Goal: Task Accomplishment & Management: Manage account settings

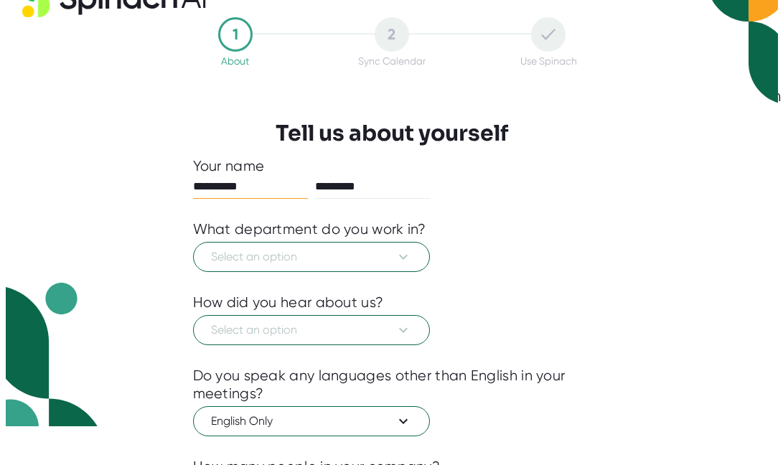
scroll to position [40, 0]
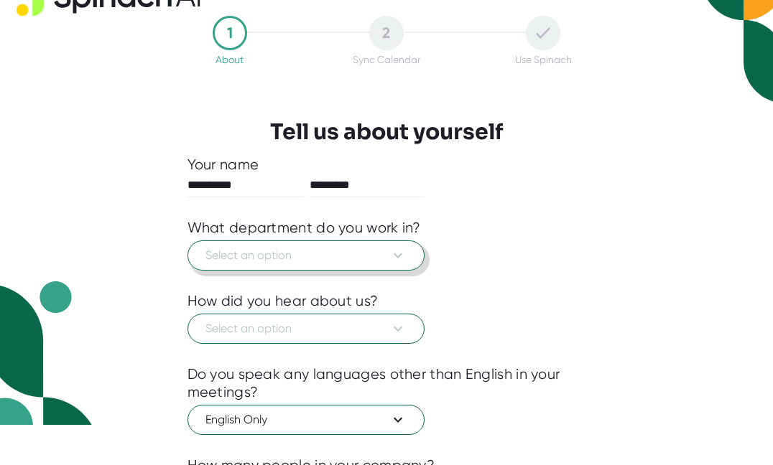
click at [365, 272] on div at bounding box center [386, 282] width 399 height 22
click at [364, 265] on button "Select an option" at bounding box center [305, 256] width 237 height 30
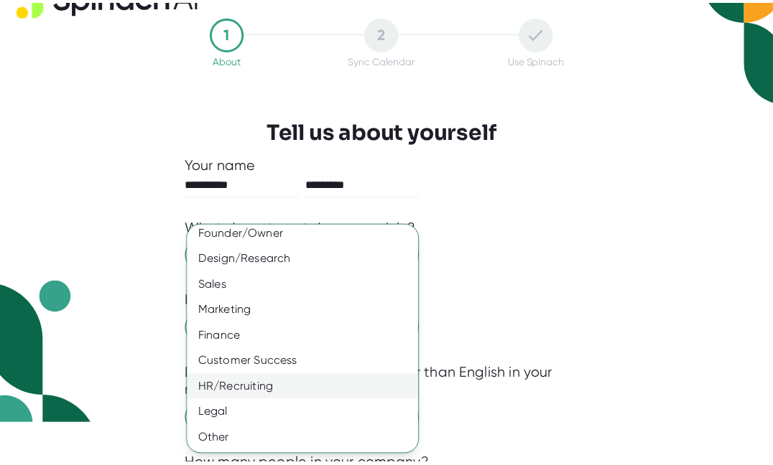
scroll to position [111, 0]
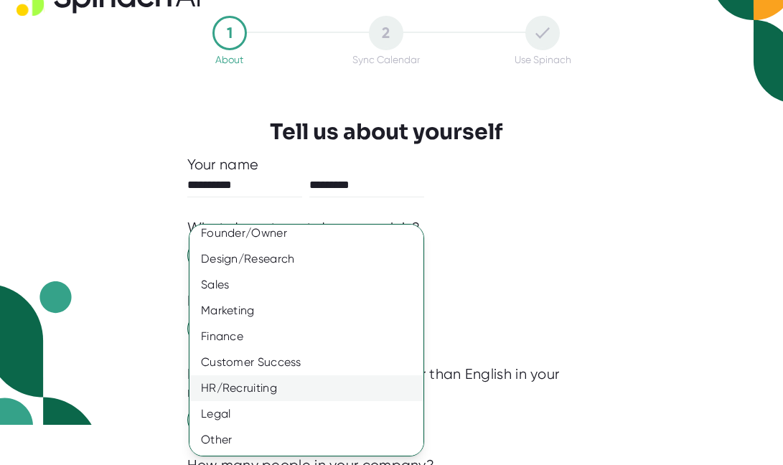
click at [248, 394] on div "HR/Recruiting" at bounding box center [312, 389] width 245 height 26
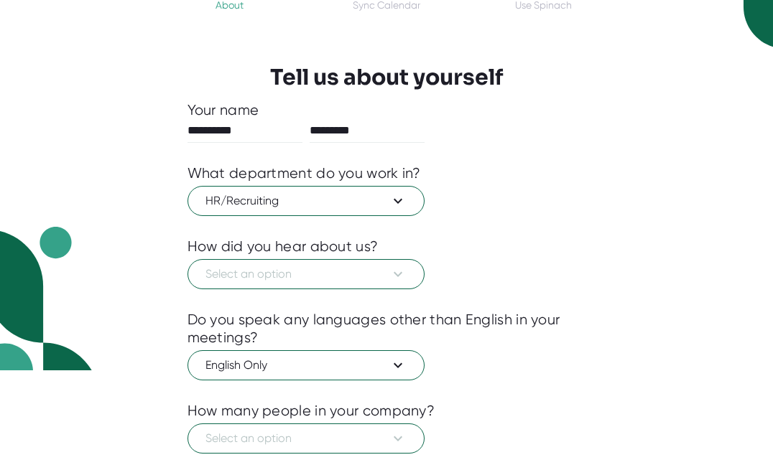
scroll to position [105, 0]
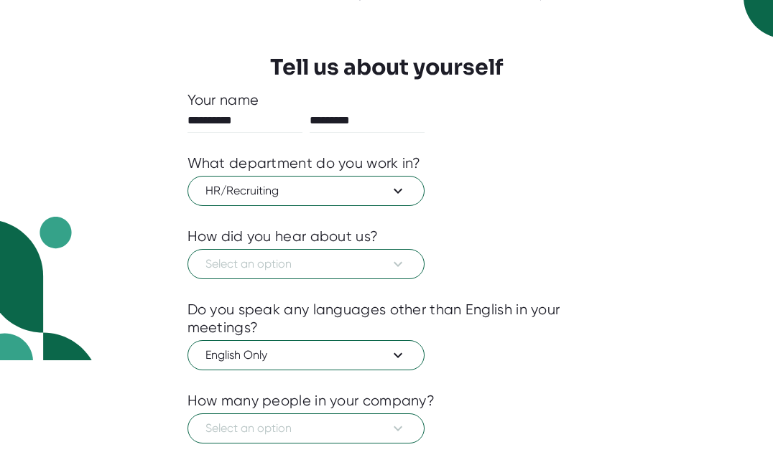
click at [332, 281] on div at bounding box center [386, 290] width 399 height 22
click at [330, 273] on button "Select an option" at bounding box center [305, 264] width 237 height 30
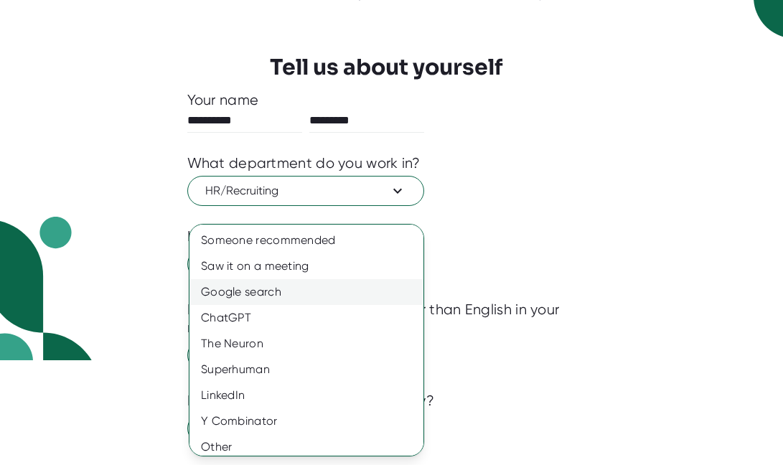
click at [306, 292] on div "Google search" at bounding box center [312, 292] width 245 height 26
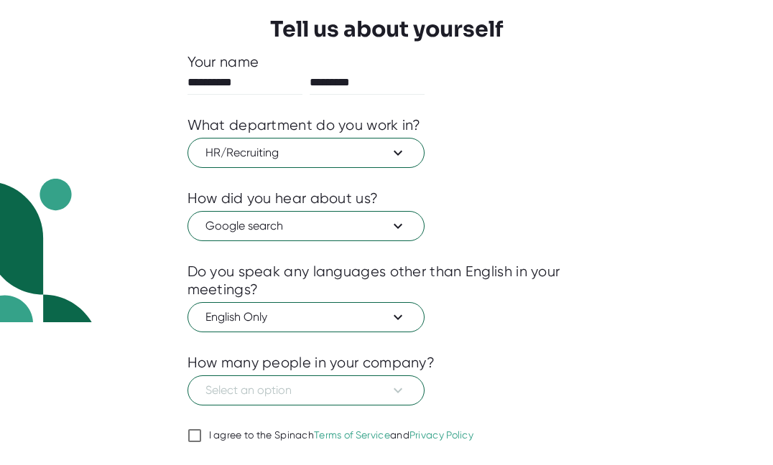
scroll to position [171, 0]
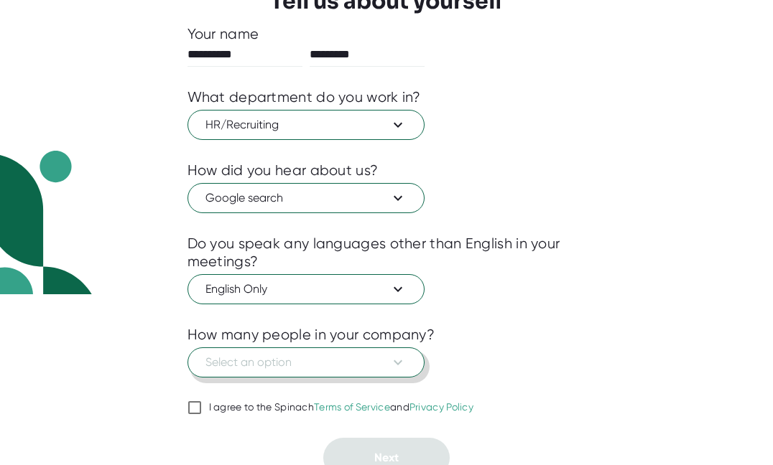
click at [292, 368] on span "Select an option" at bounding box center [305, 362] width 201 height 17
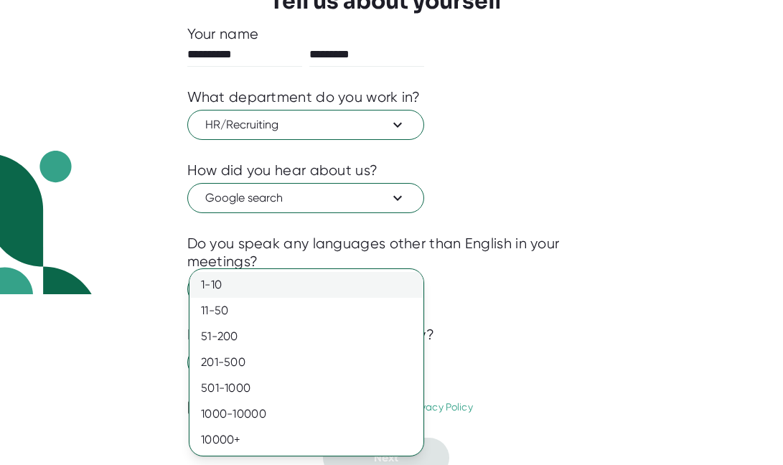
click at [291, 297] on div "1-10" at bounding box center [307, 285] width 234 height 26
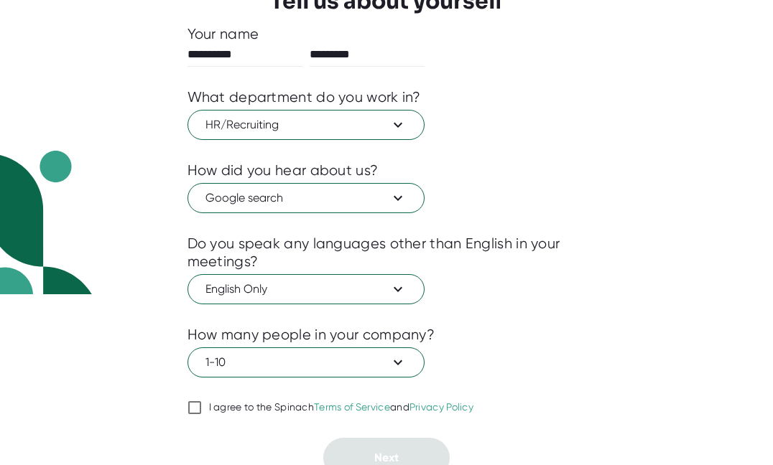
click at [215, 409] on div "I agree to the Spinach Terms of Service and Privacy Policy" at bounding box center [341, 407] width 265 height 13
click at [202, 409] on input "I agree to the Spinach Terms of Service and Privacy Policy" at bounding box center [194, 407] width 14 height 17
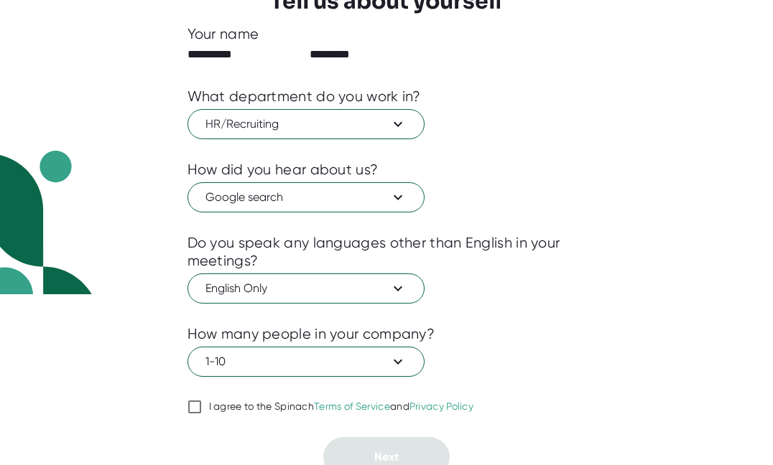
checkbox input "true"
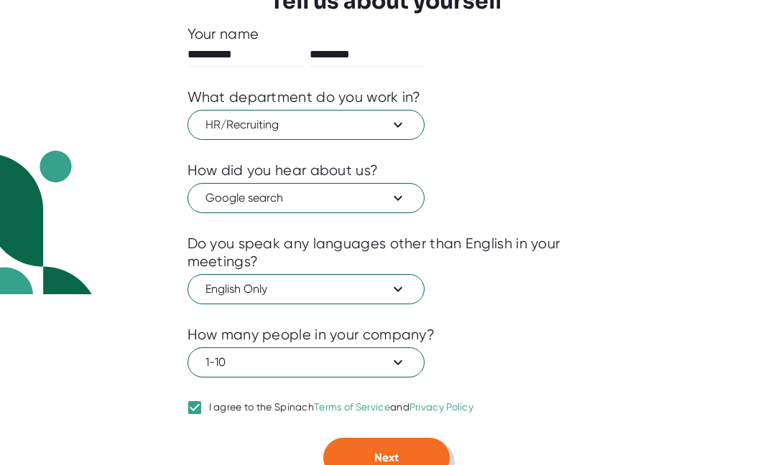
click at [363, 446] on button "Next" at bounding box center [386, 458] width 126 height 40
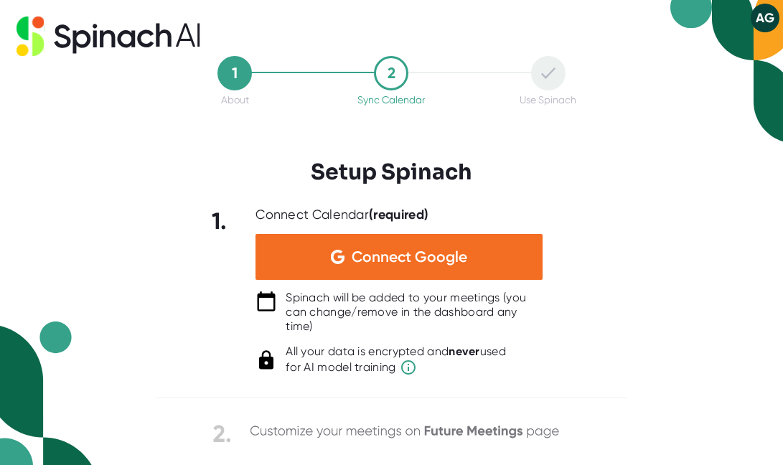
scroll to position [0, 0]
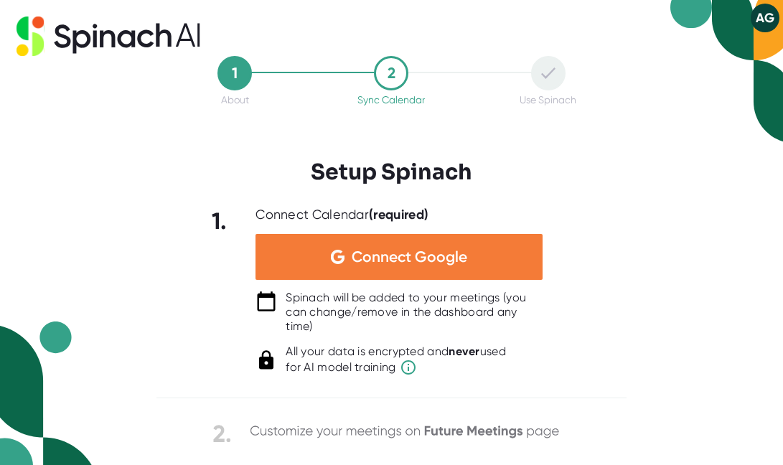
click at [490, 266] on div "Connect Google" at bounding box center [399, 257] width 287 height 46
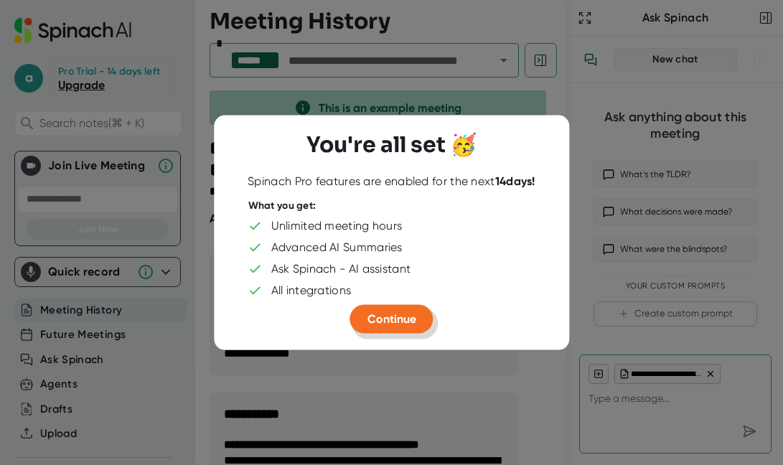
click at [413, 327] on button "Continue" at bounding box center [391, 319] width 83 height 29
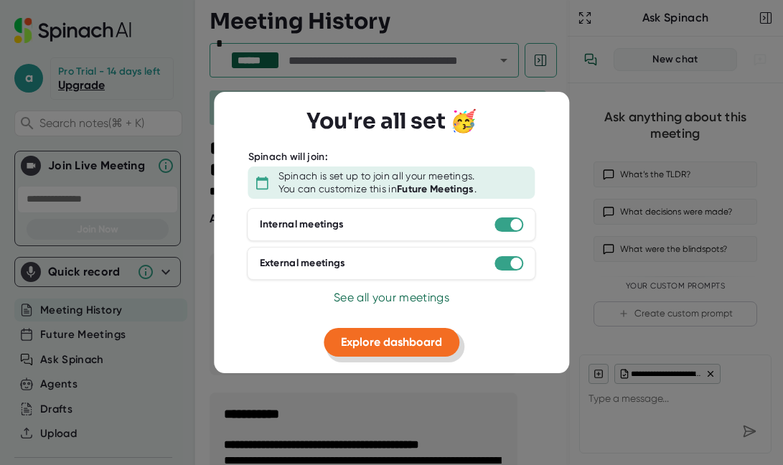
click at [404, 335] on span "Explore dashboard" at bounding box center [391, 342] width 101 height 14
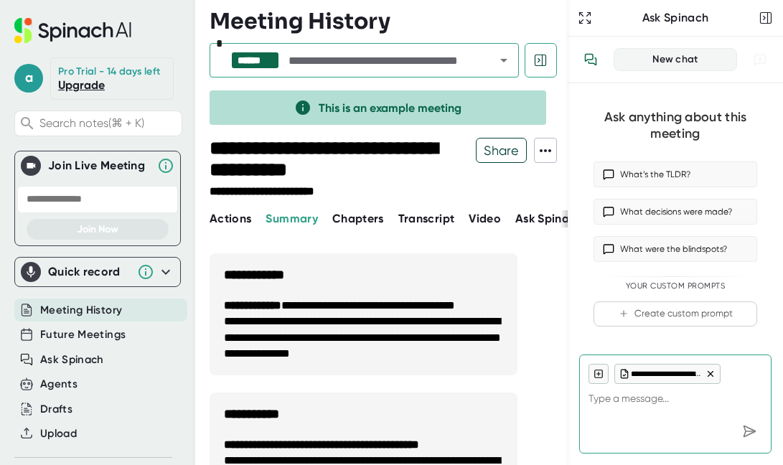
type textarea "x"
click at [542, 149] on icon at bounding box center [545, 150] width 17 height 17
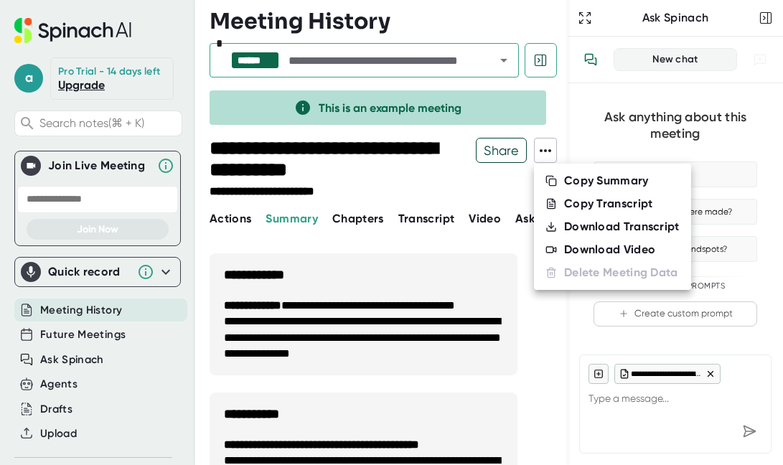
click at [562, 124] on div at bounding box center [391, 232] width 783 height 465
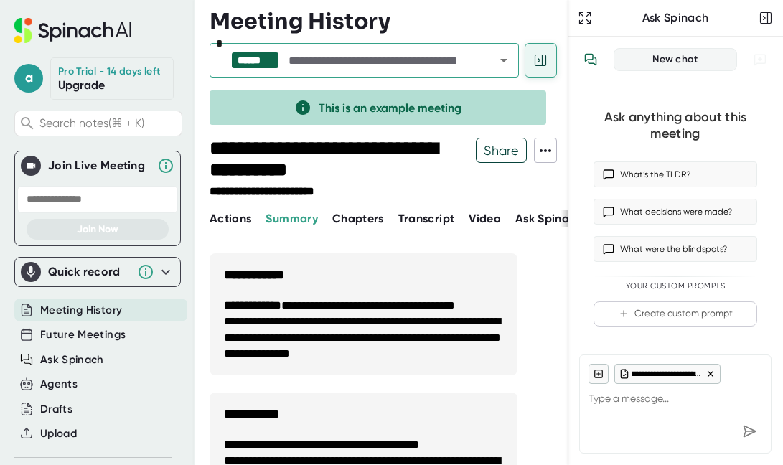
click at [544, 53] on icon at bounding box center [541, 60] width 14 height 14
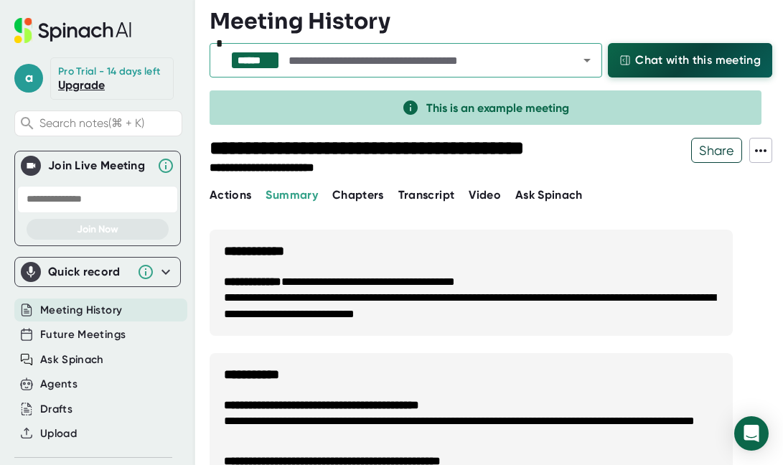
click at [618, 62] on button "Chat with this meeting" at bounding box center [690, 60] width 164 height 34
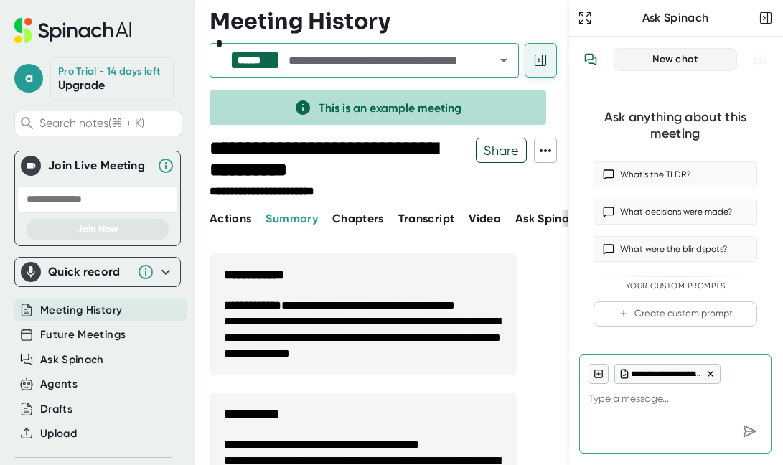
type textarea "x"
click at [545, 57] on icon at bounding box center [541, 60] width 14 height 14
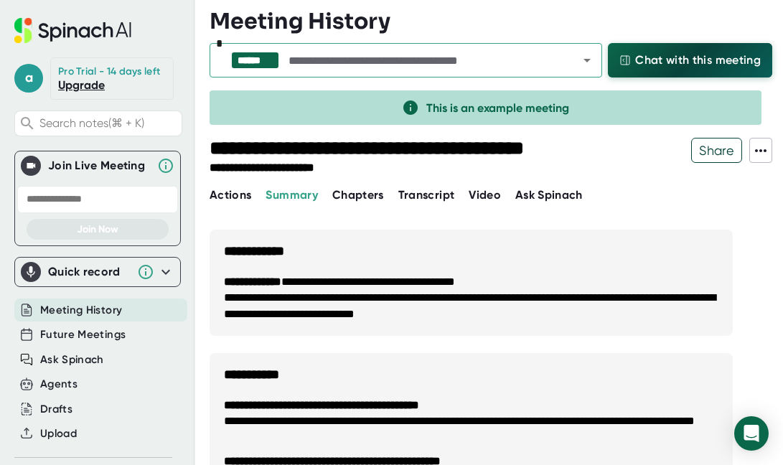
click at [636, 53] on span "Chat with this meeting" at bounding box center [699, 60] width 126 height 17
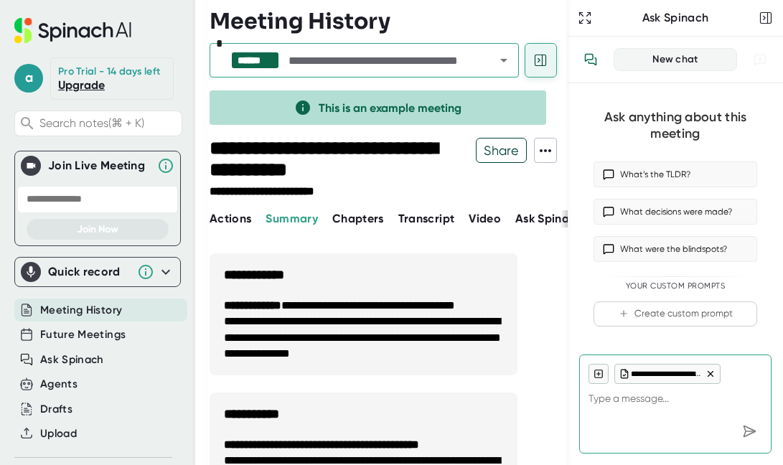
type textarea "x"
click at [534, 68] on button at bounding box center [541, 60] width 32 height 34
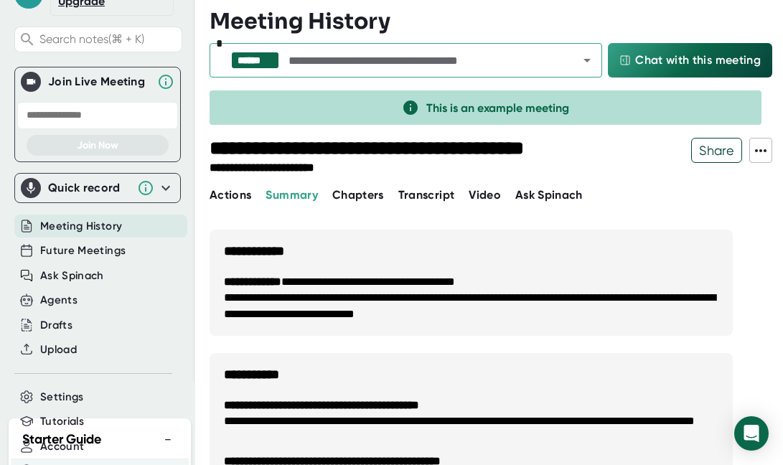
scroll to position [86, 0]
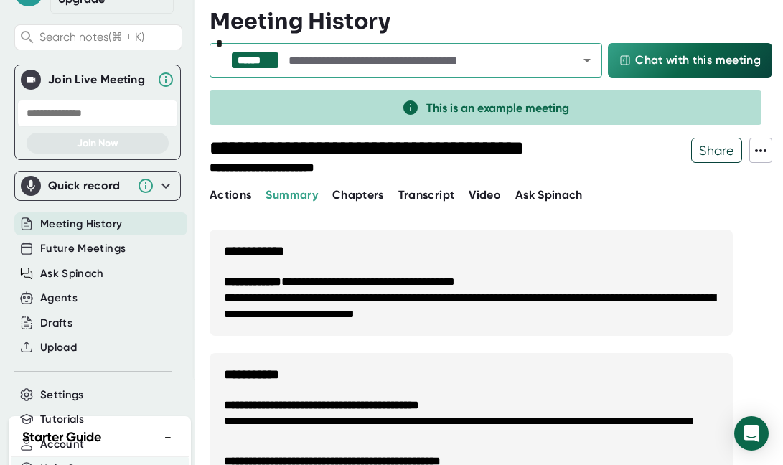
click at [68, 233] on span "Meeting History" at bounding box center [81, 224] width 82 height 17
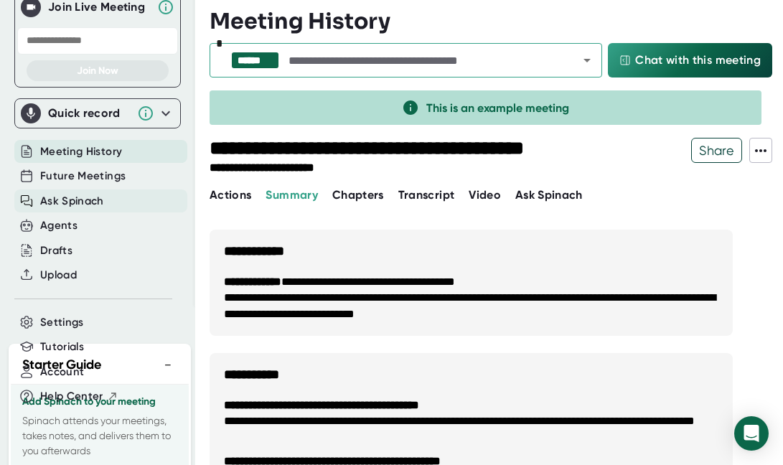
scroll to position [175, 0]
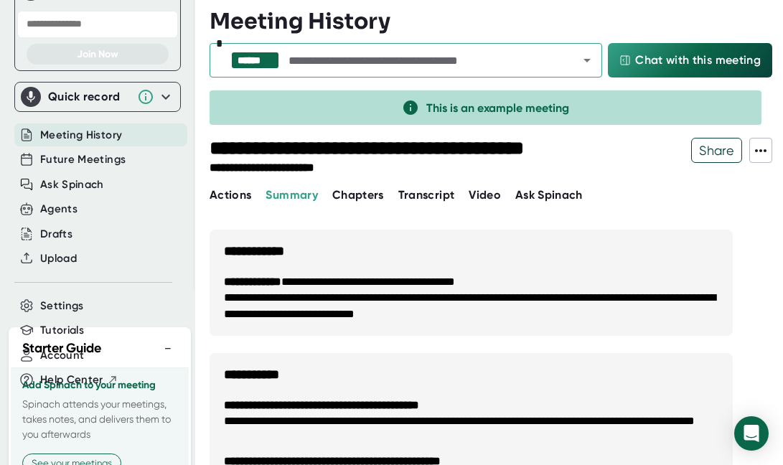
click at [157, 106] on icon at bounding box center [165, 96] width 17 height 17
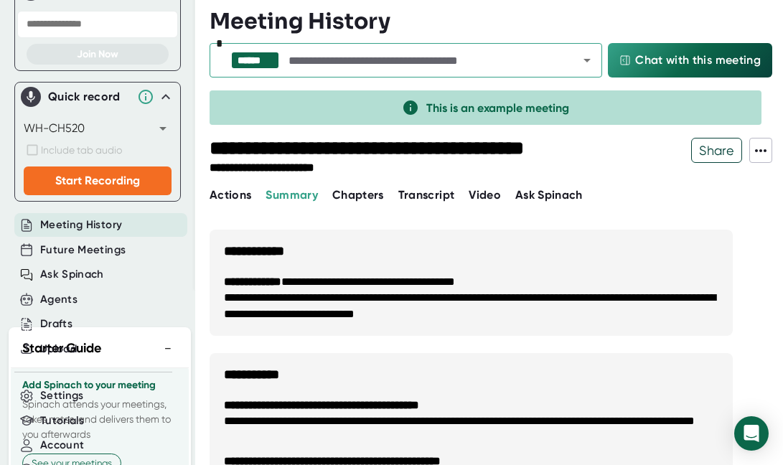
click at [155, 136] on body "**********" at bounding box center [391, 232] width 783 height 465
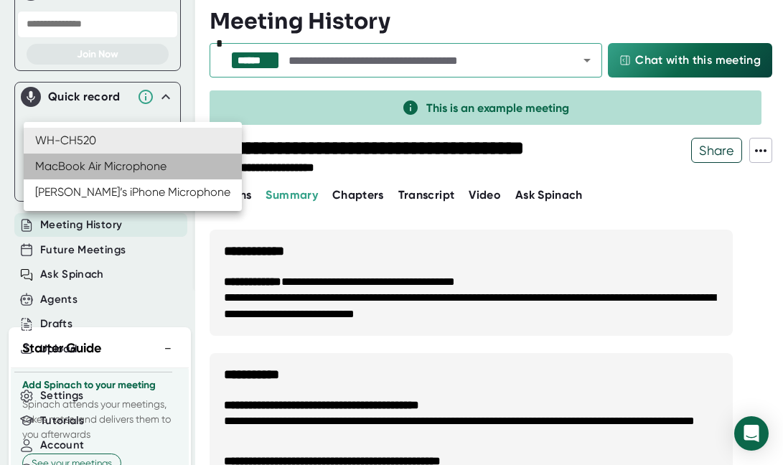
click at [144, 170] on li "MacBook Air Microphone" at bounding box center [133, 167] width 218 height 26
type input "B91169F3E350A659A93FF1A15A7B43F3874979A6"
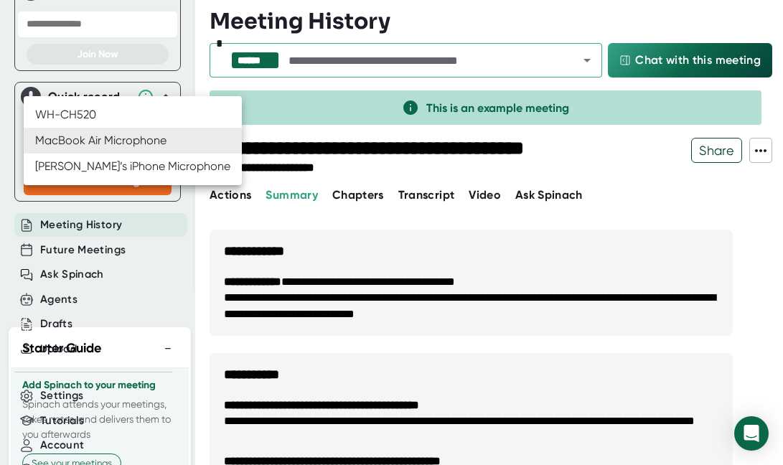
click at [141, 139] on body "**********" at bounding box center [391, 232] width 783 height 465
click at [168, 139] on li "MacBook Air Microphone" at bounding box center [133, 141] width 218 height 26
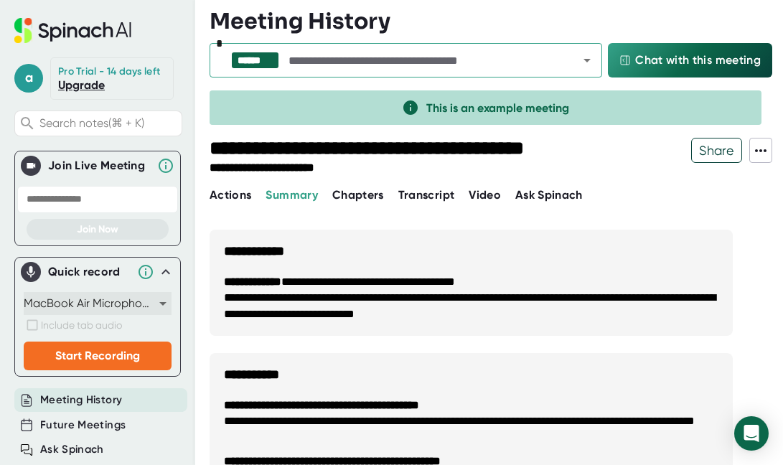
scroll to position [0, 0]
click at [157, 281] on icon at bounding box center [165, 272] width 17 height 17
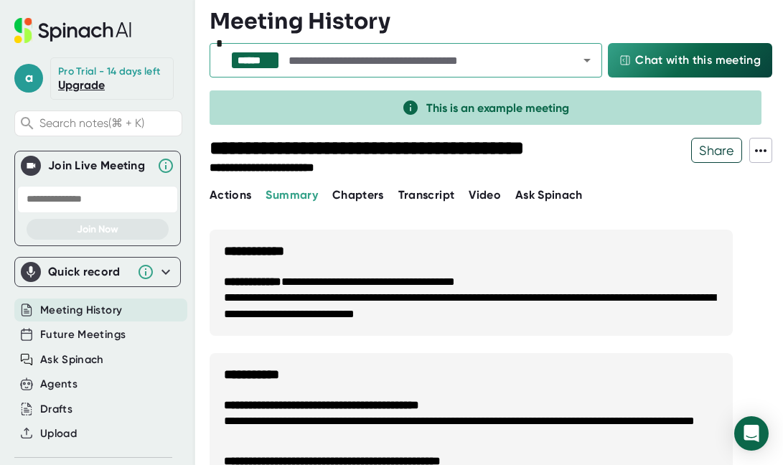
click at [210, 193] on span "Actions" at bounding box center [231, 195] width 42 height 14
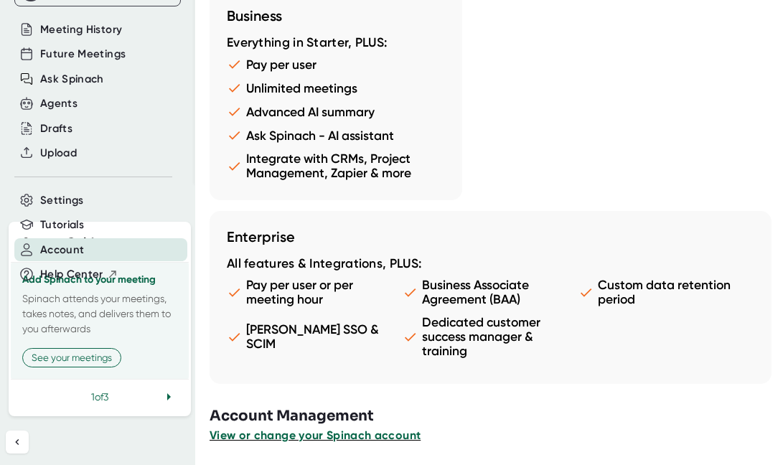
click at [271, 431] on span "View or change your Spinach account" at bounding box center [315, 436] width 211 height 14
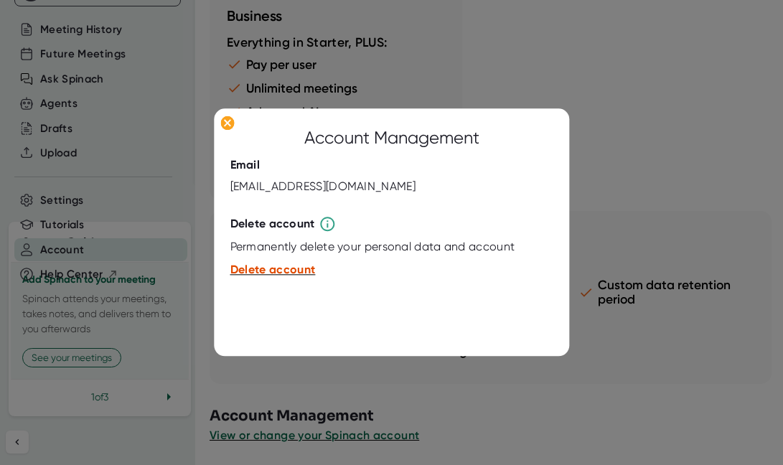
click at [293, 271] on span "Delete account" at bounding box center [273, 270] width 85 height 14
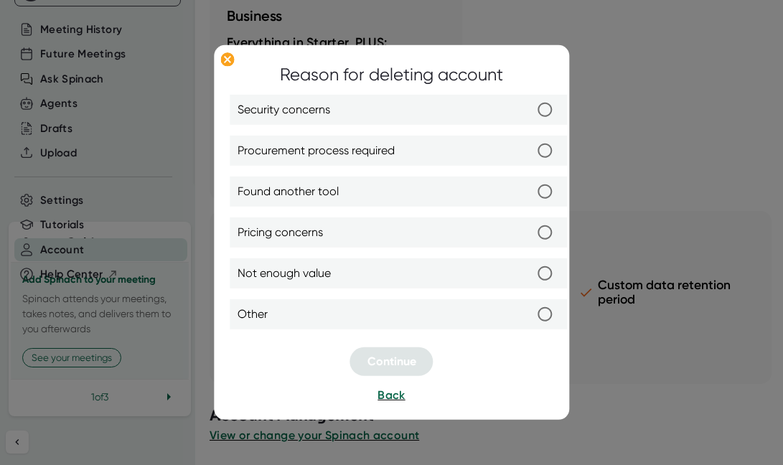
click at [383, 307] on label "Other" at bounding box center [399, 314] width 323 height 30
click at [531, 307] on input "Other" at bounding box center [546, 314] width 30 height 30
radio input "true"
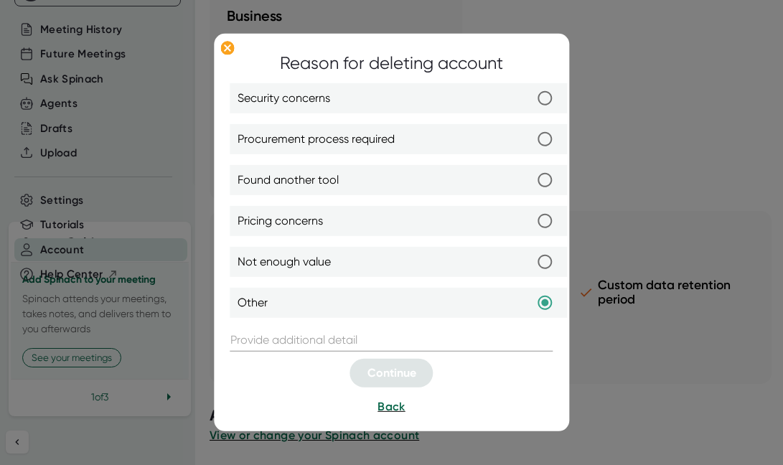
click at [419, 252] on label "Not enough value" at bounding box center [399, 262] width 323 height 30
click at [531, 252] on input "Not enough value" at bounding box center [546, 262] width 30 height 30
radio input "true"
click at [418, 210] on label "Pricing concerns" at bounding box center [399, 221] width 323 height 30
click at [531, 210] on input "Pricing concerns" at bounding box center [546, 221] width 30 height 30
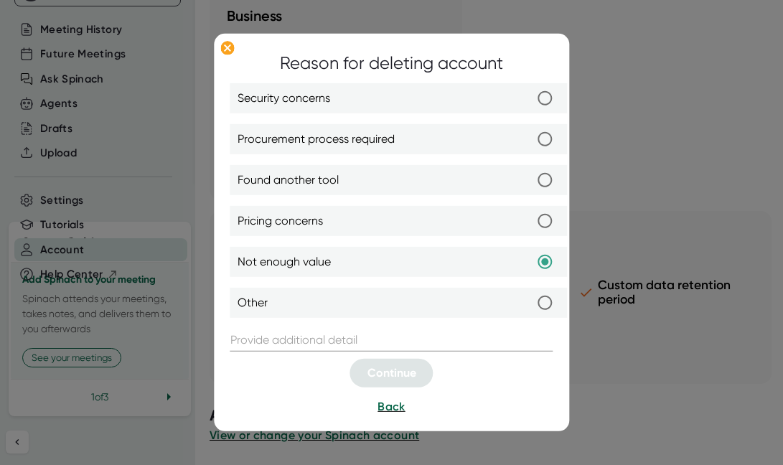
radio input "true"
click at [373, 341] on input "text" at bounding box center [392, 340] width 323 height 23
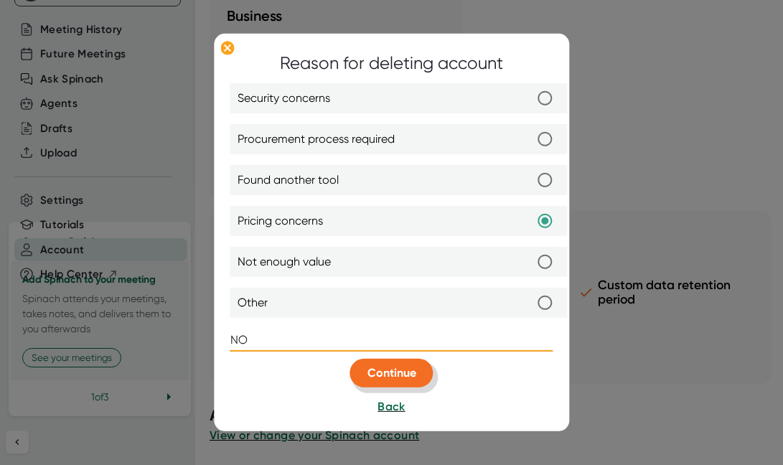
type input "NO"
click at [401, 367] on span "Continue" at bounding box center [392, 373] width 49 height 14
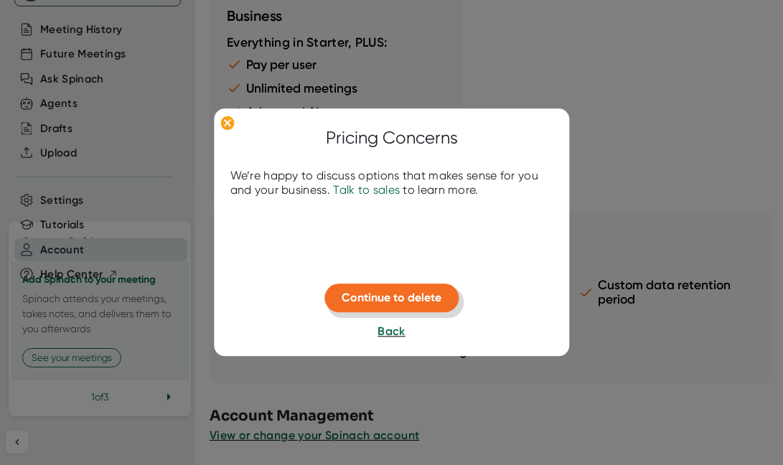
click at [419, 300] on span "Continue to delete" at bounding box center [392, 298] width 100 height 14
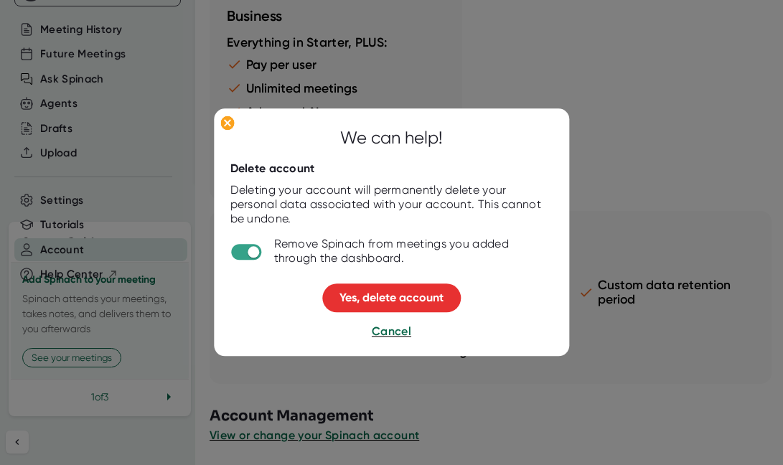
click at [419, 300] on span "Yes, delete account" at bounding box center [392, 298] width 104 height 14
